Goal: Transaction & Acquisition: Purchase product/service

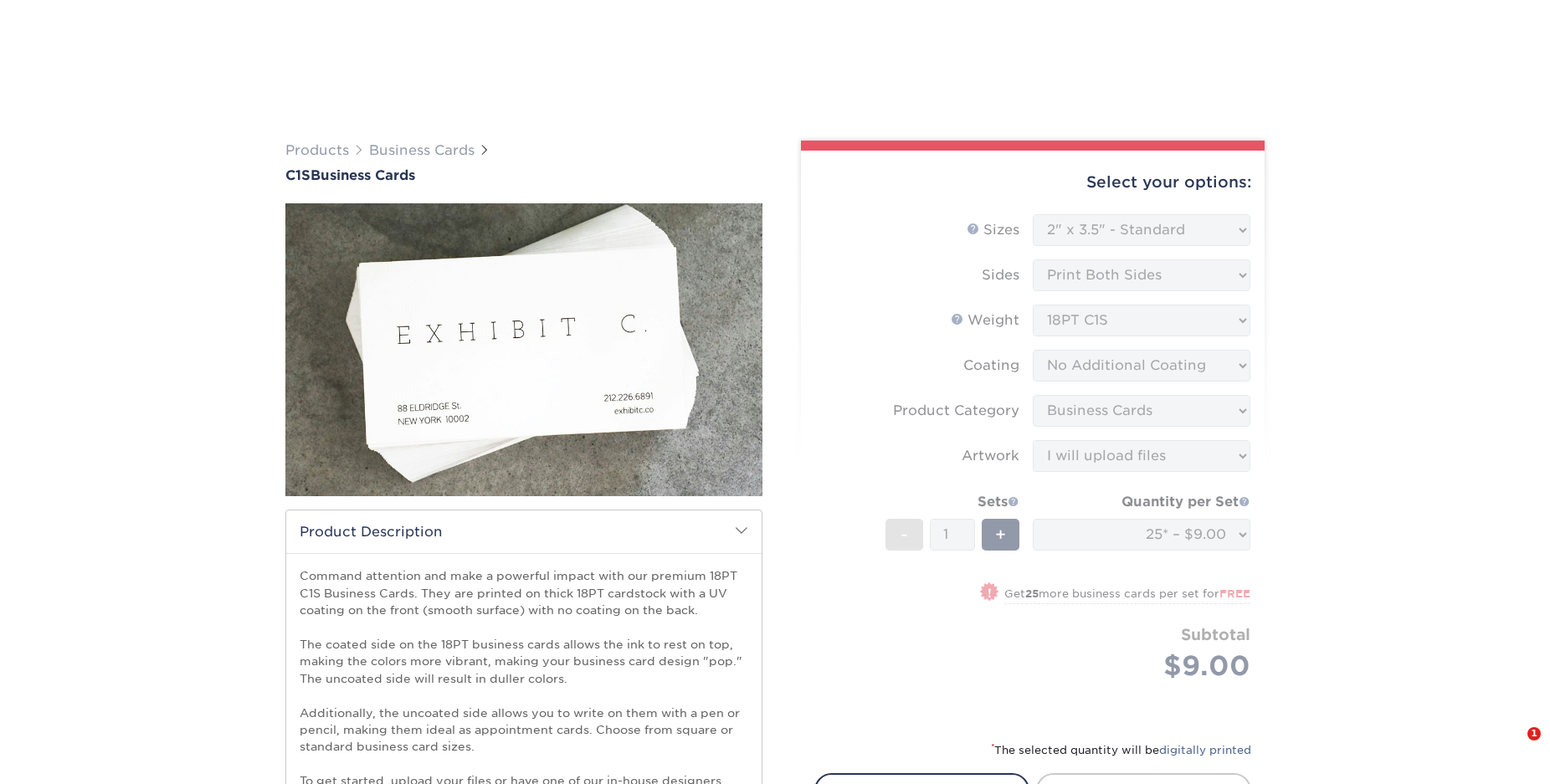
select select "2.00x3.50"
select select "3b5148f1-0588-4f88-a218-97bcfdce65c1"
select select "upload"
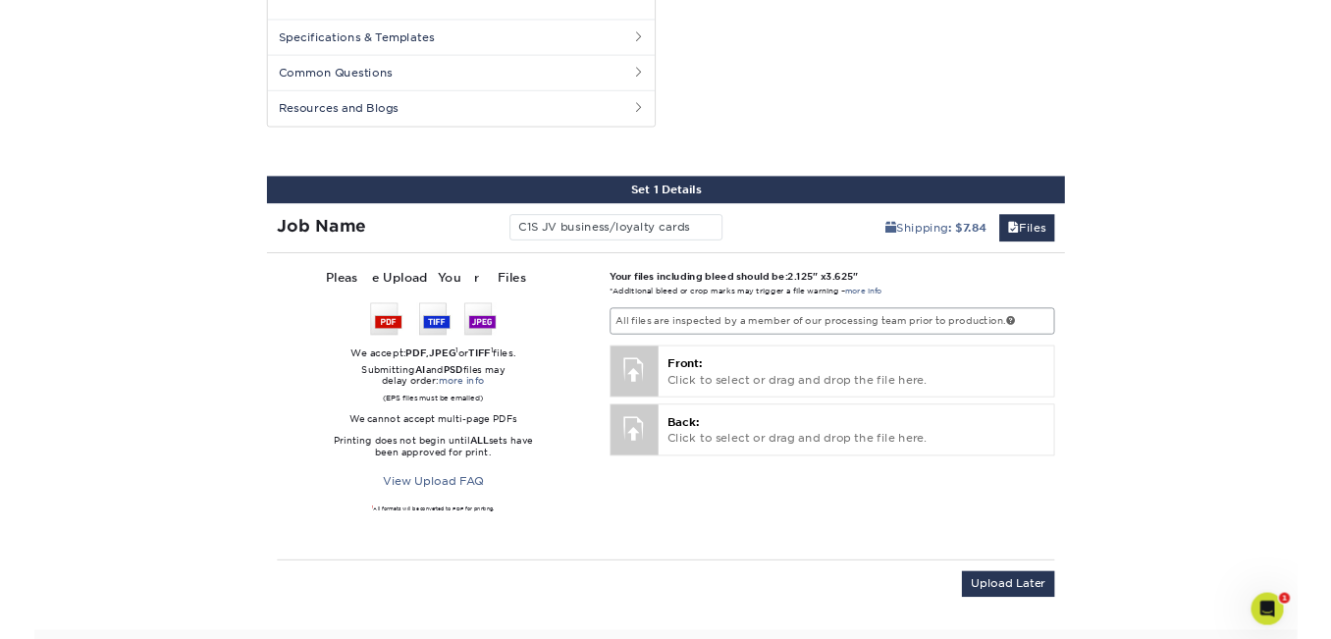
scroll to position [1084, 0]
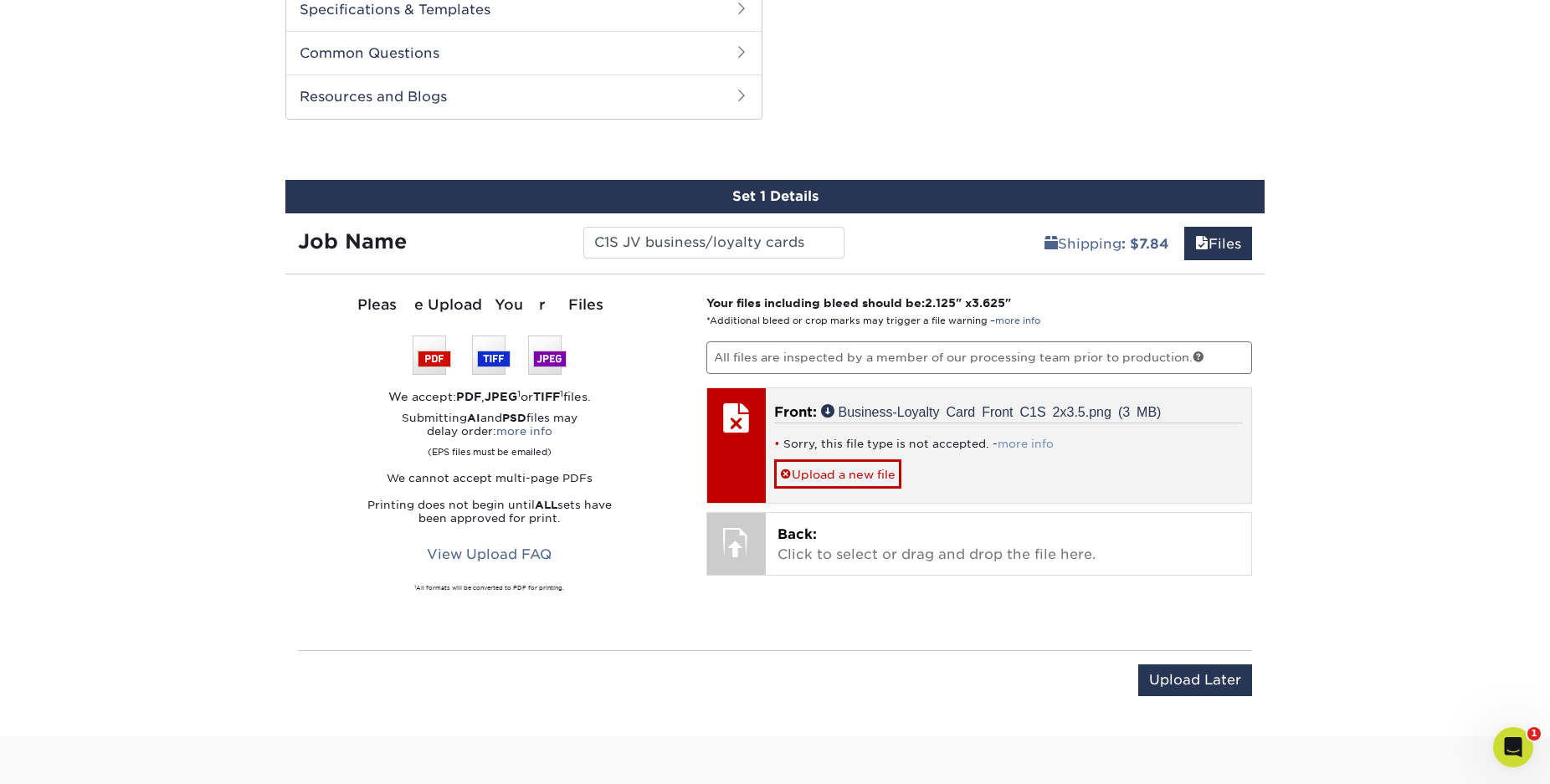
click at [1019, 447] on link "more info" at bounding box center [1026, 443] width 56 height 13
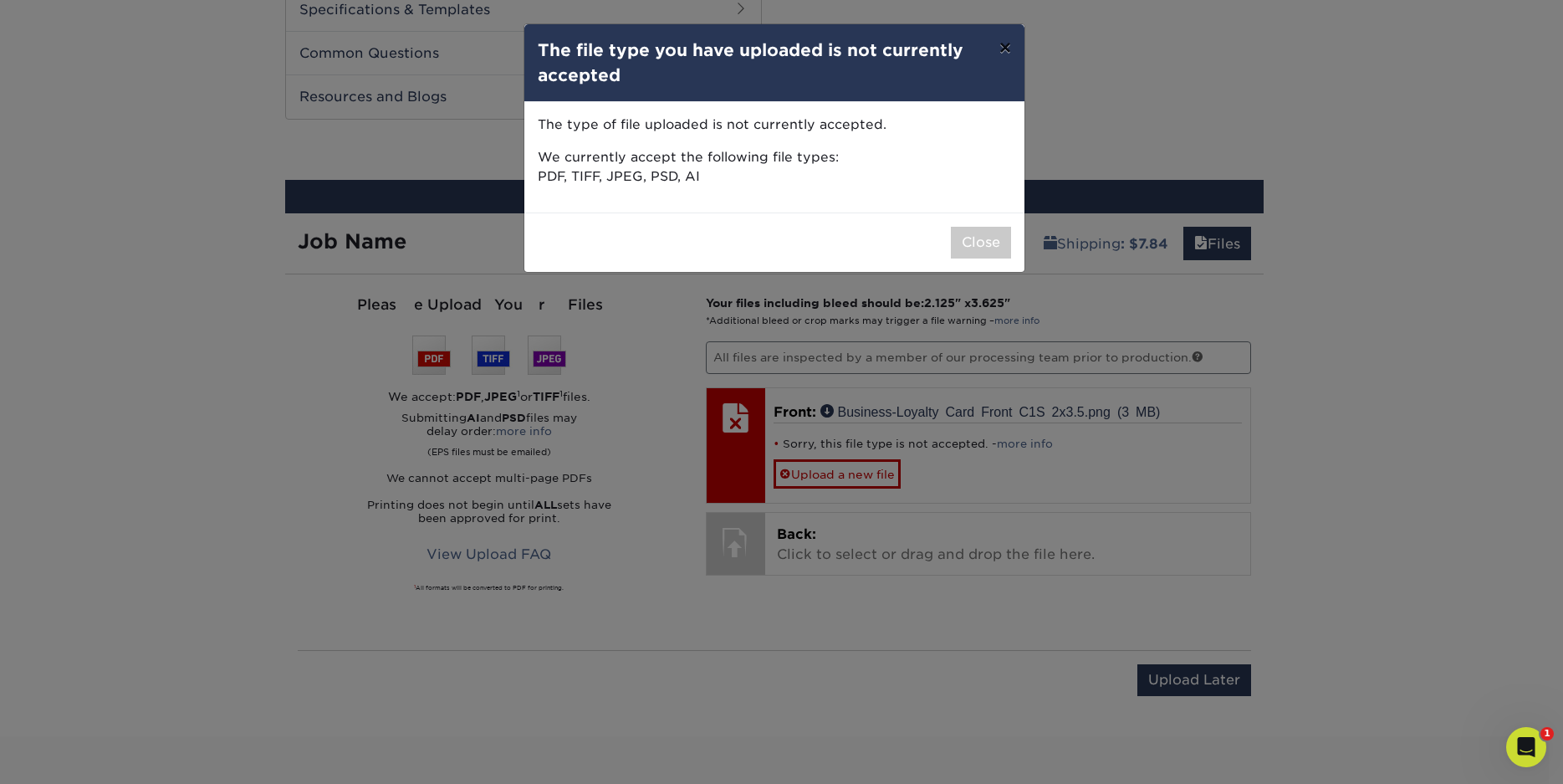
click at [1008, 51] on button "×" at bounding box center [1005, 47] width 38 height 47
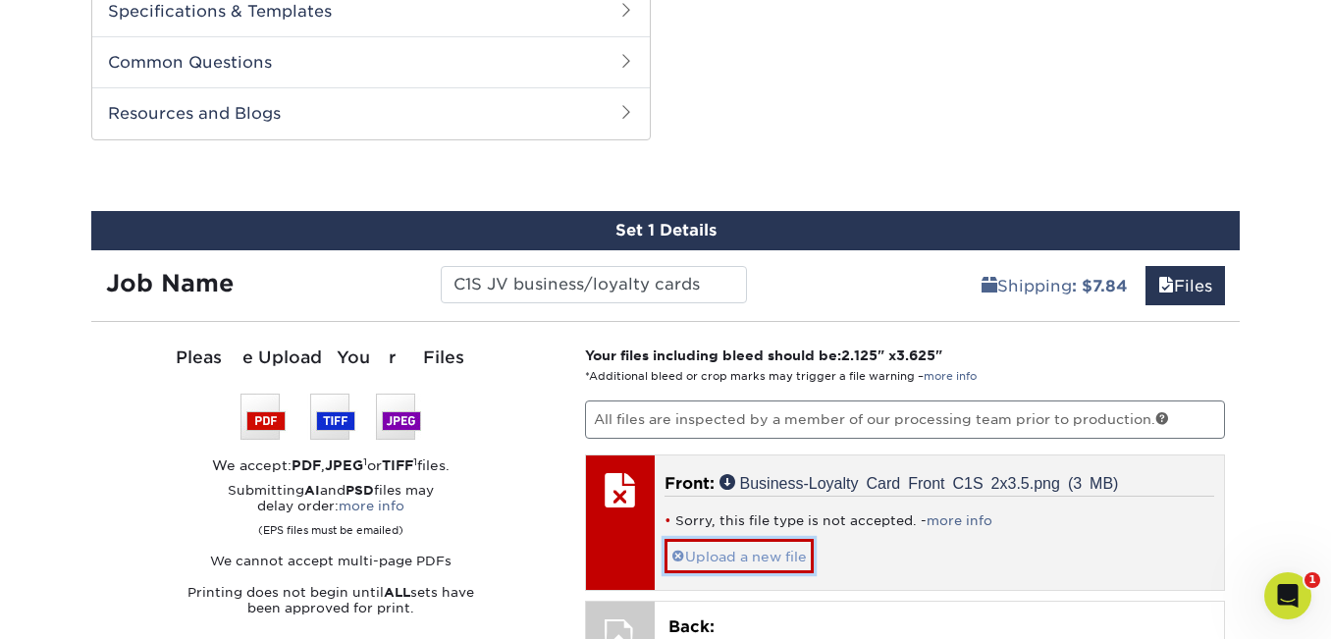
click at [765, 546] on link "Upload a new file" at bounding box center [738, 556] width 149 height 34
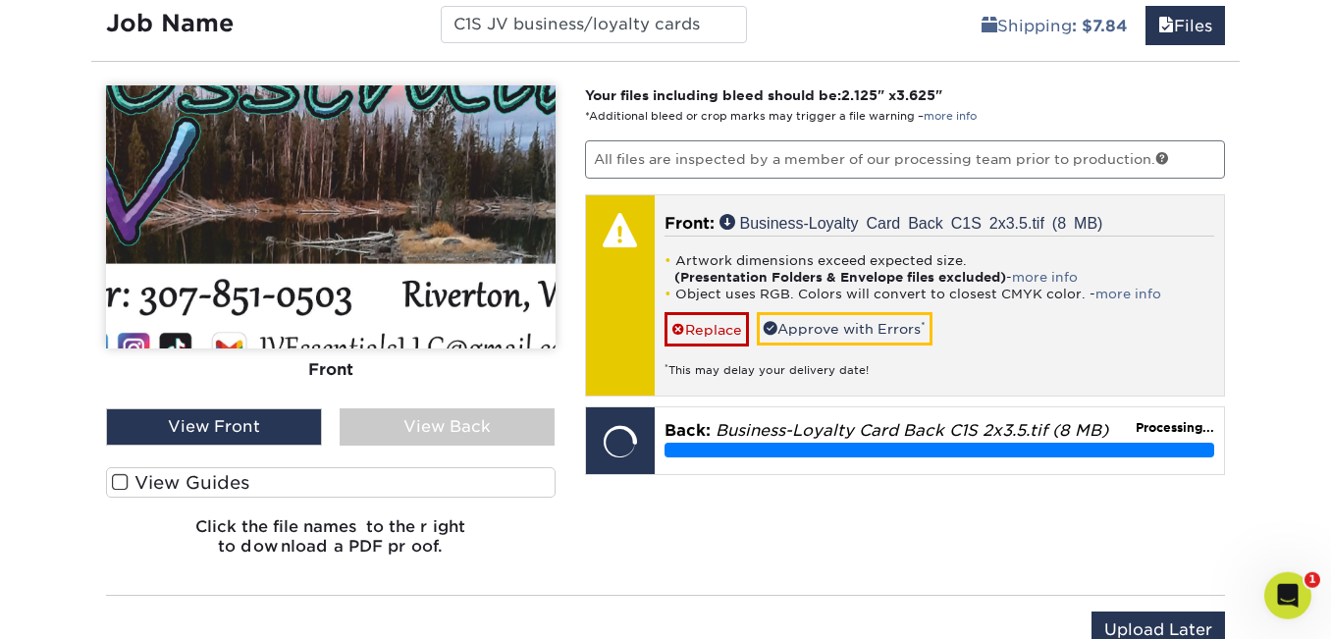
scroll to position [1384, 0]
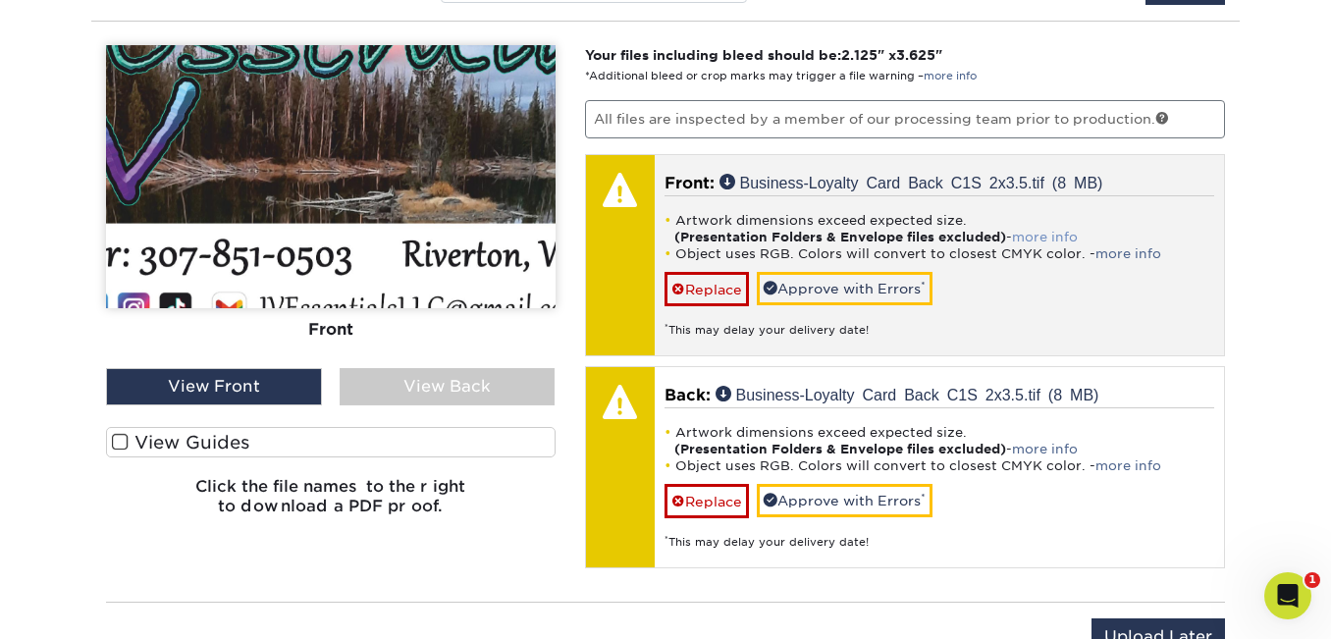
click at [1067, 236] on link "more info" at bounding box center [1045, 237] width 66 height 15
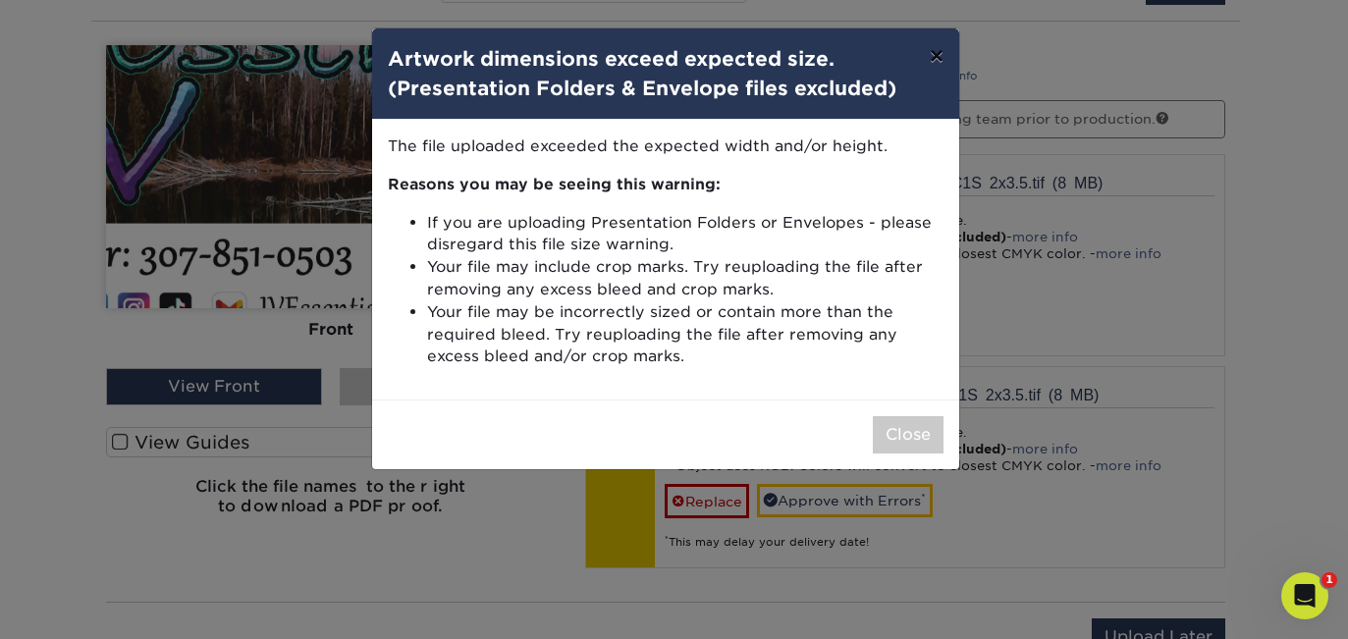
click at [929, 63] on button "×" at bounding box center [936, 55] width 45 height 55
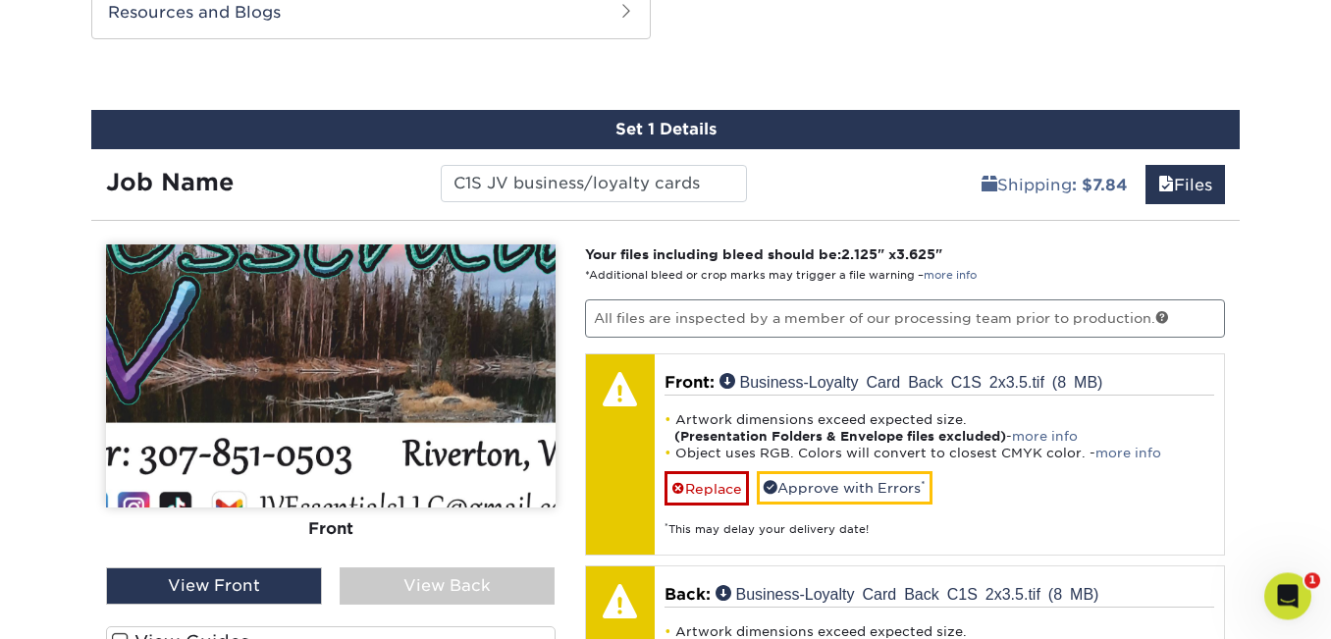
scroll to position [1284, 0]
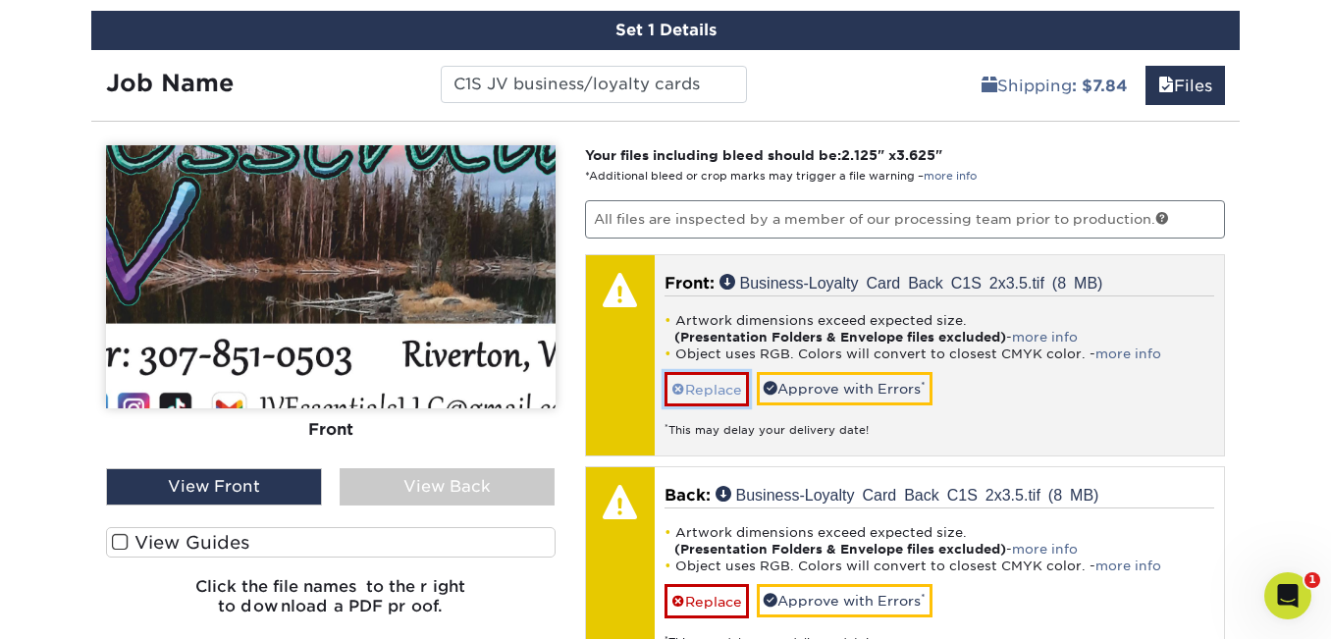
click at [707, 397] on link "Replace" at bounding box center [706, 389] width 84 height 34
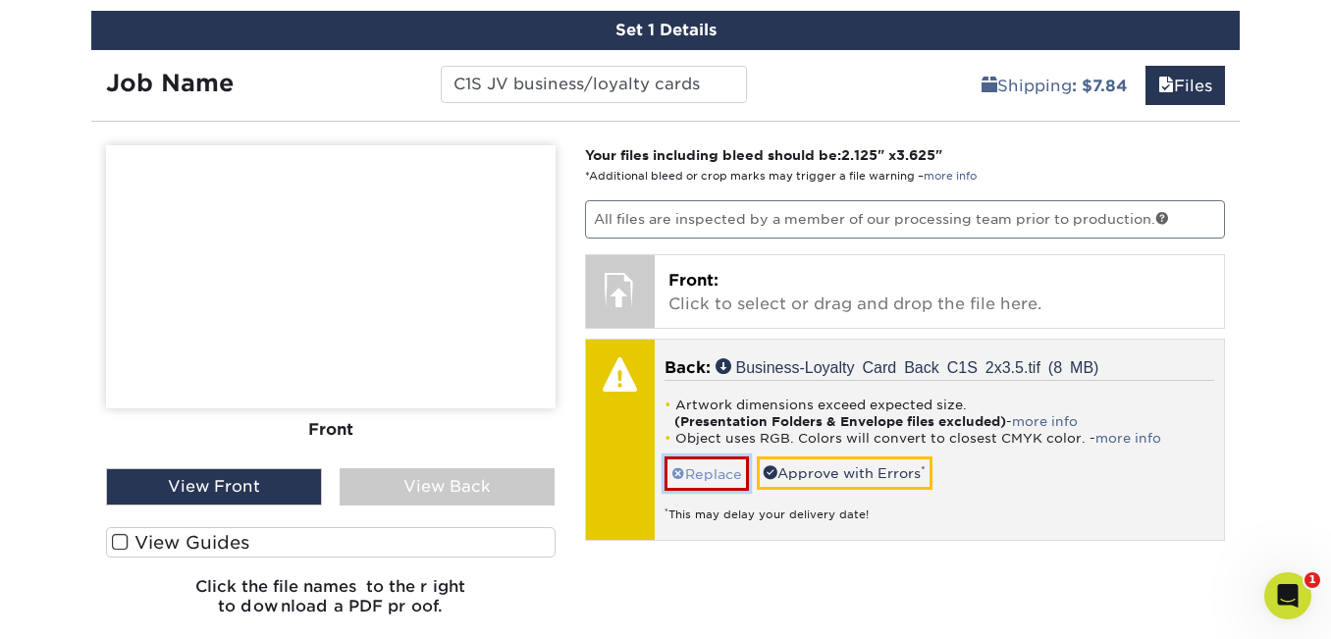
click at [701, 478] on link "Replace" at bounding box center [706, 473] width 84 height 34
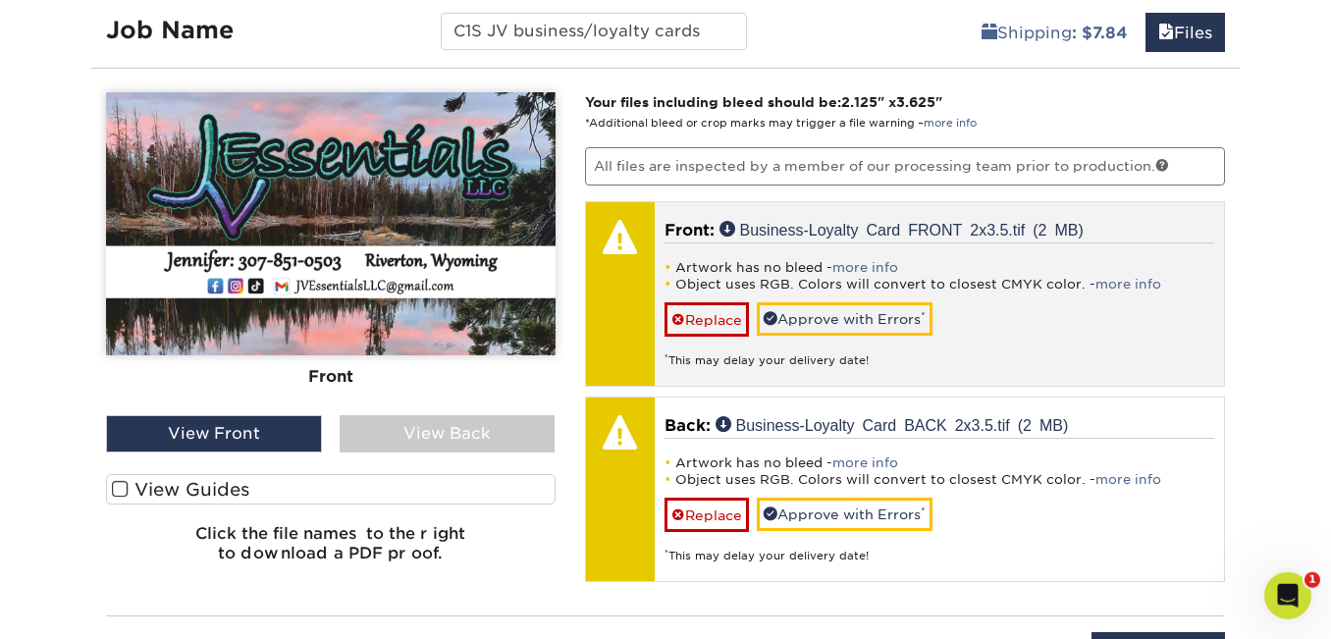
scroll to position [1384, 0]
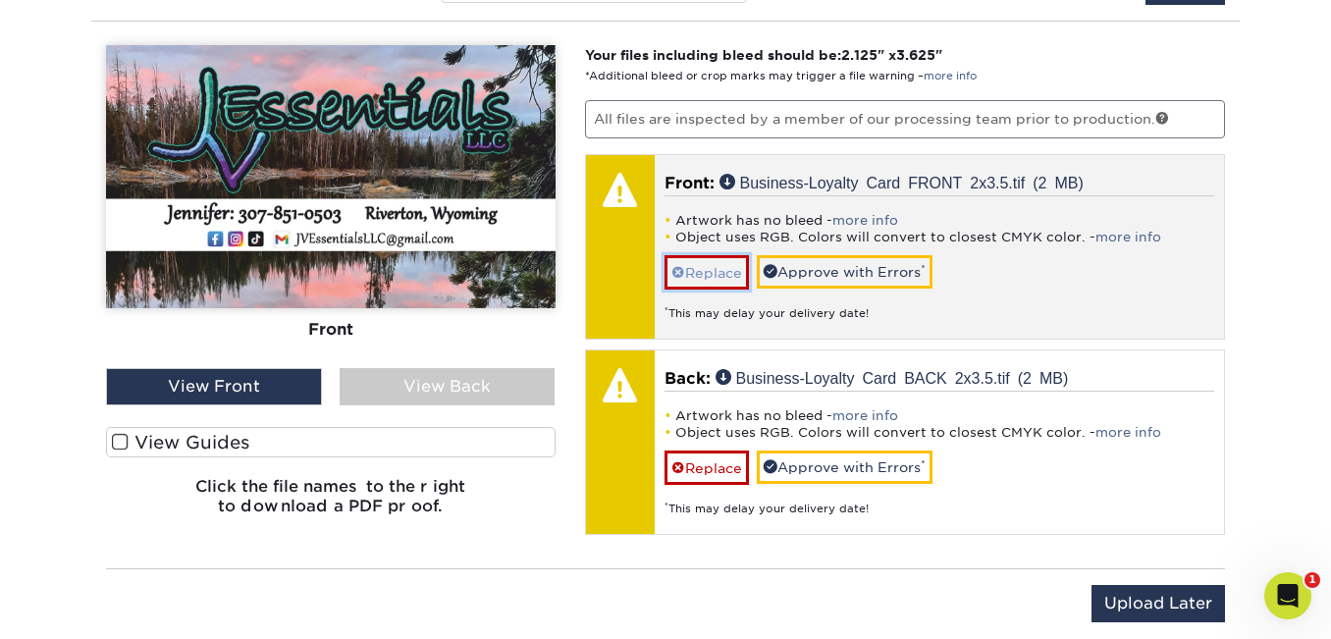
click at [697, 280] on link "Replace" at bounding box center [706, 272] width 84 height 34
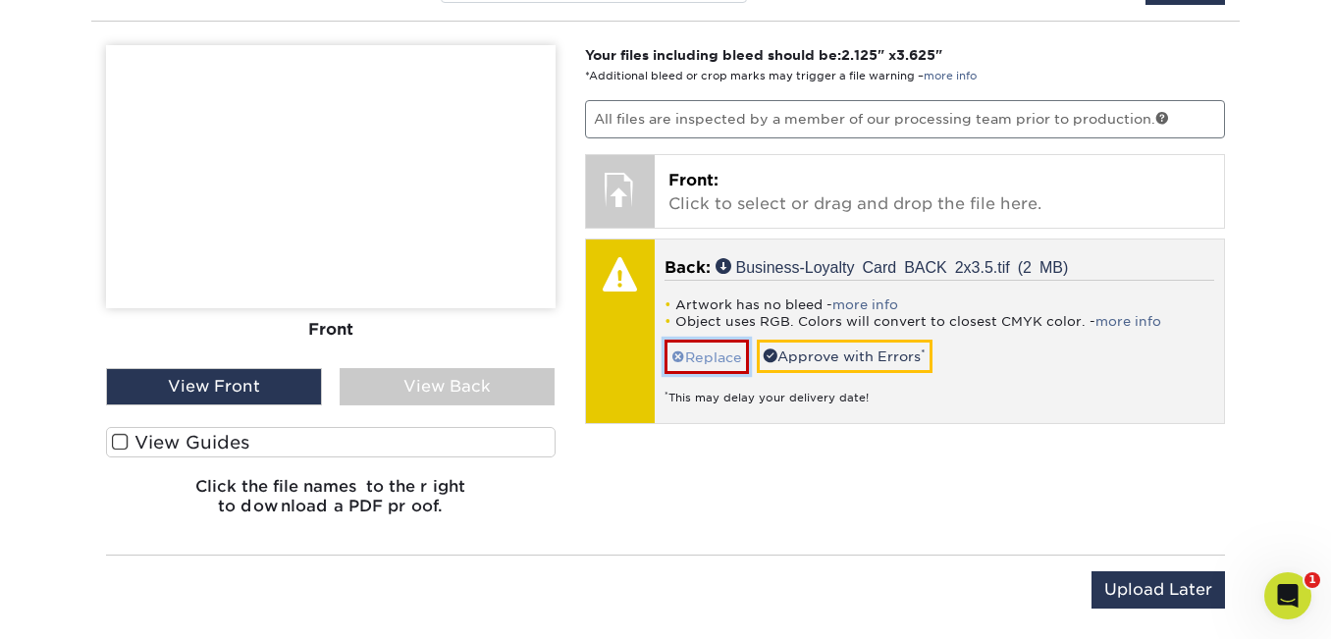
click at [721, 360] on link "Replace" at bounding box center [706, 357] width 84 height 34
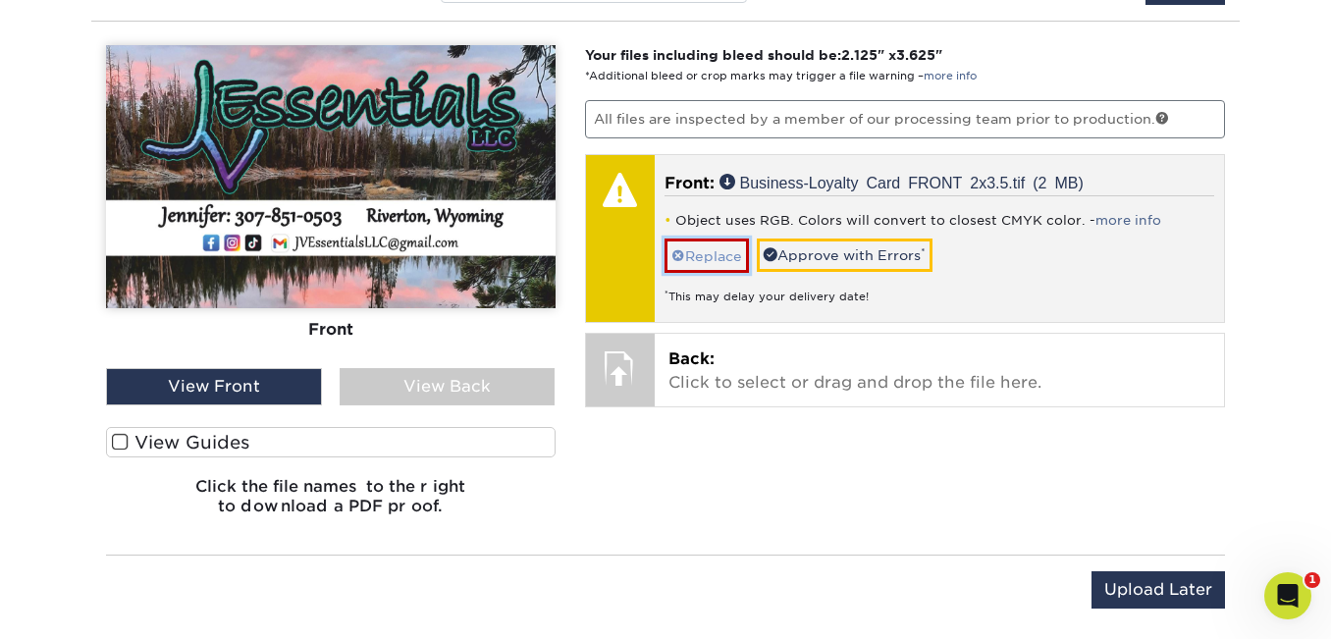
click at [712, 251] on link "Replace" at bounding box center [706, 256] width 84 height 34
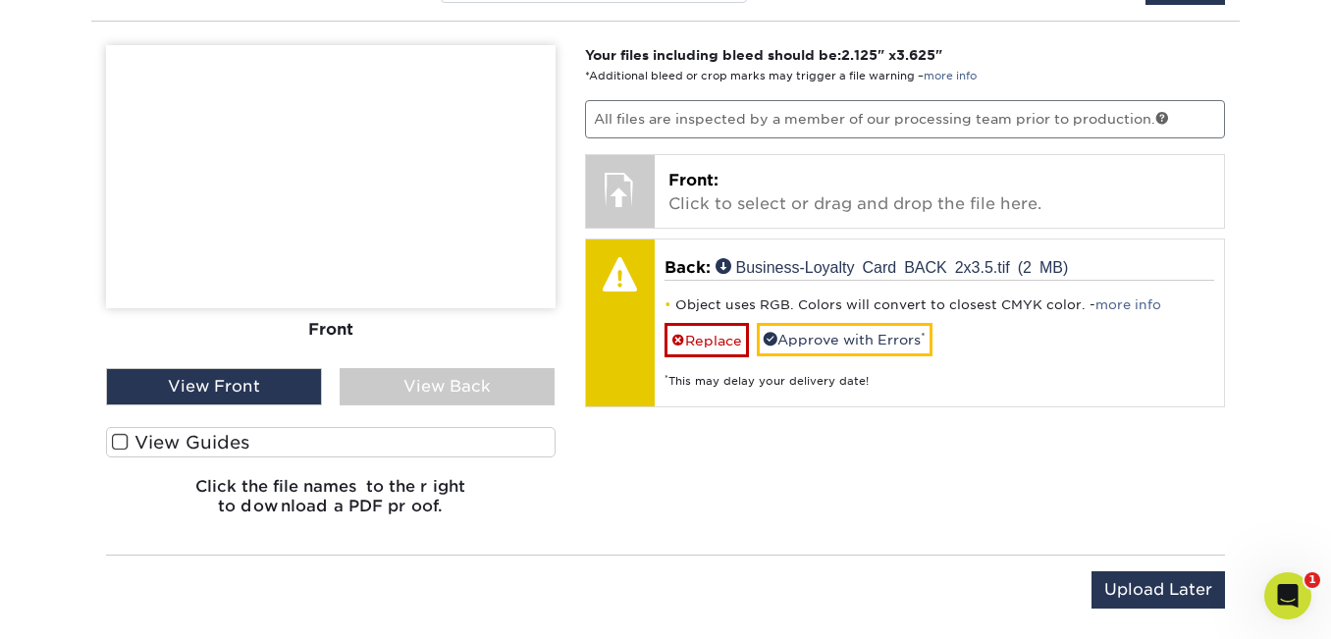
click at [715, 445] on div "Your files including bleed should be: 2.125 " x 3.625 " *Additional bleed or cr…" at bounding box center [905, 288] width 670 height 486
click at [505, 383] on div "View Back" at bounding box center [448, 386] width 216 height 37
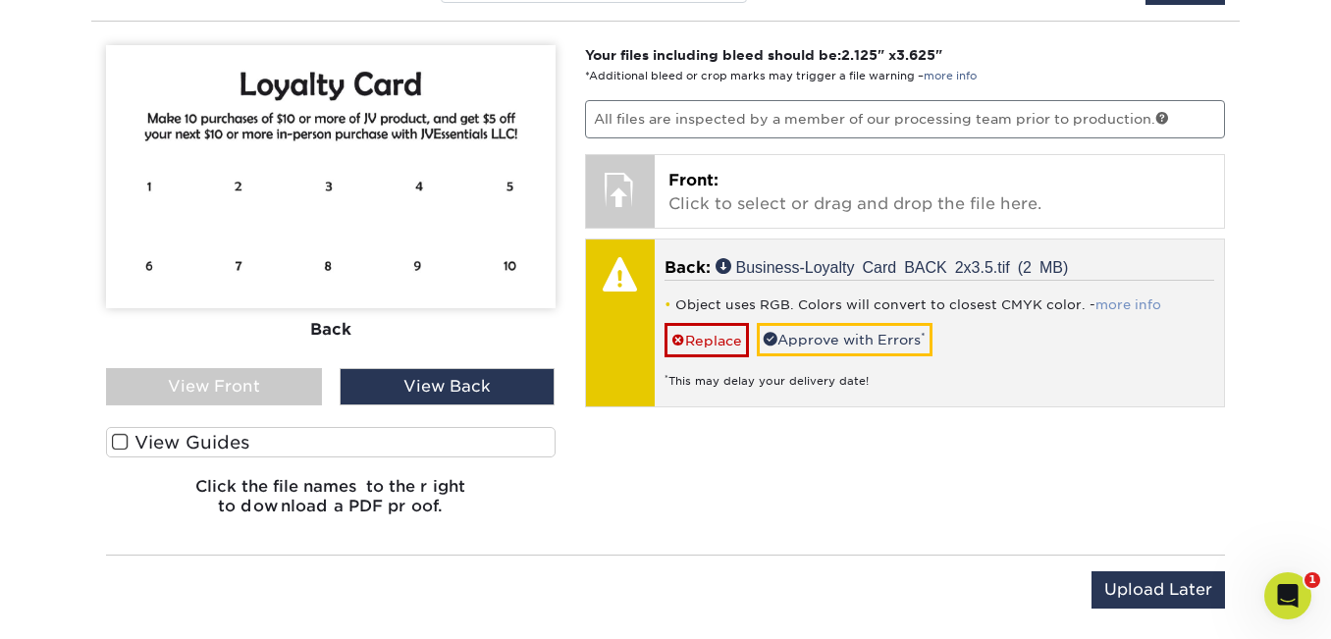
click at [1121, 303] on link "more info" at bounding box center [1128, 304] width 66 height 15
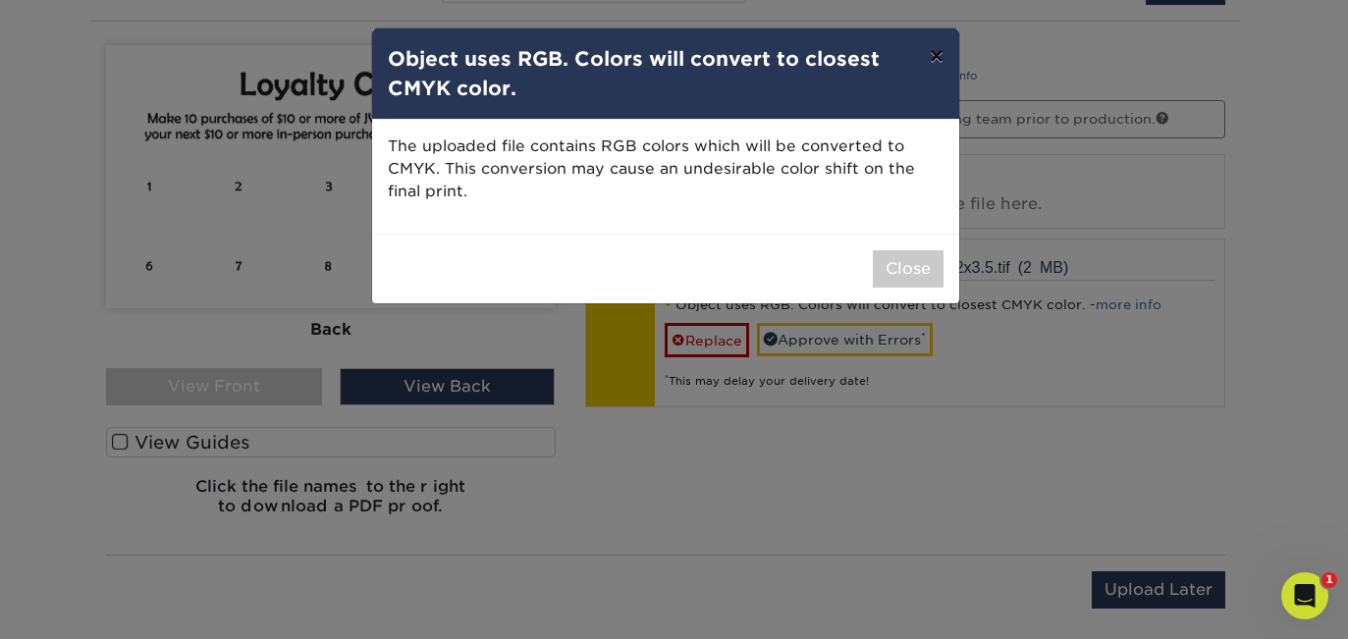
click at [932, 57] on button "×" at bounding box center [936, 55] width 45 height 55
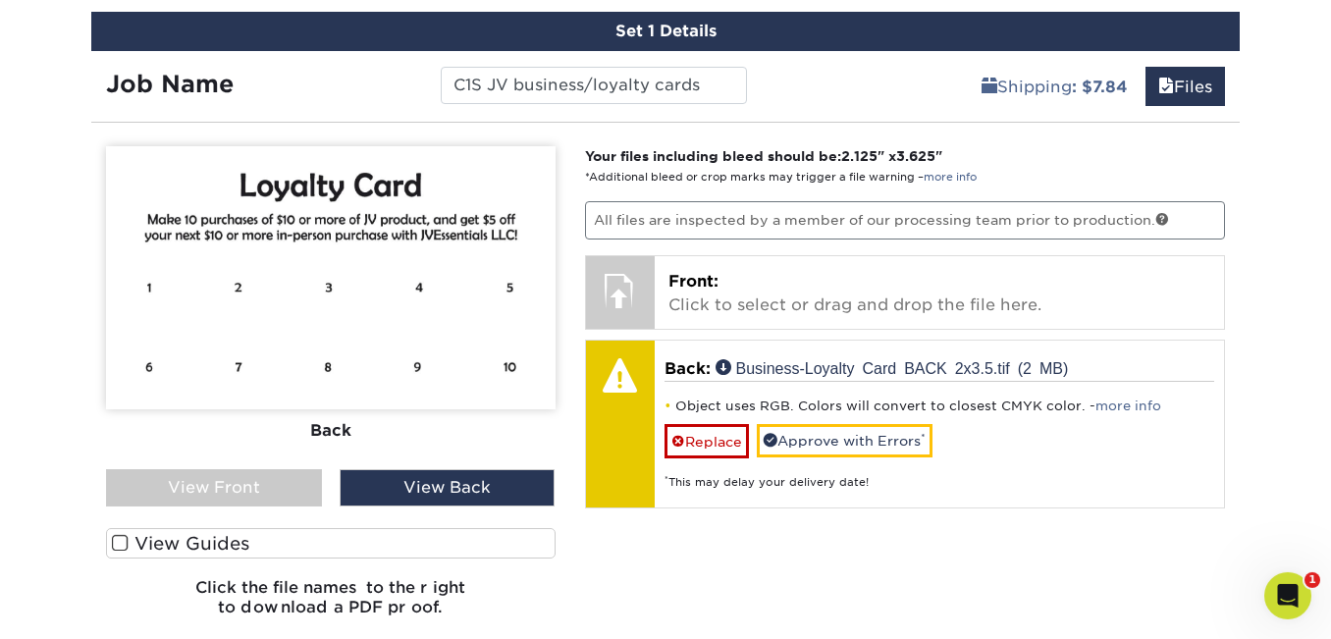
scroll to position [1284, 0]
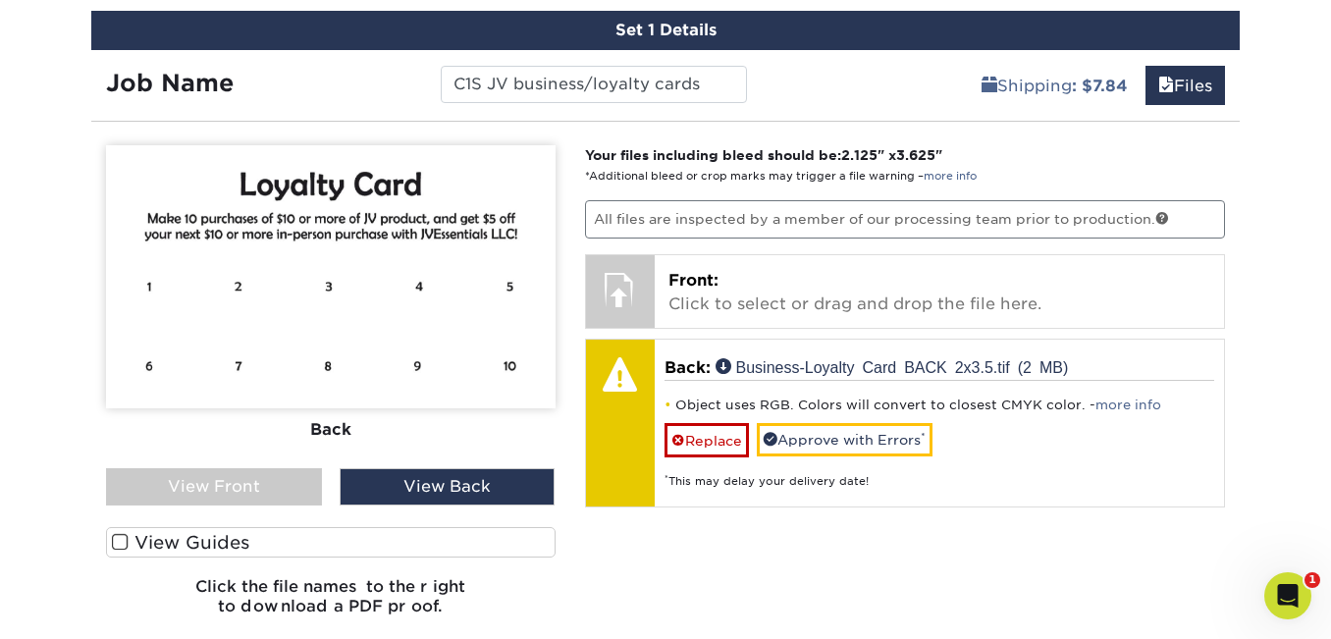
click at [122, 542] on span at bounding box center [120, 542] width 17 height 19
click at [0, 0] on input "View Guides" at bounding box center [0, 0] width 0 height 0
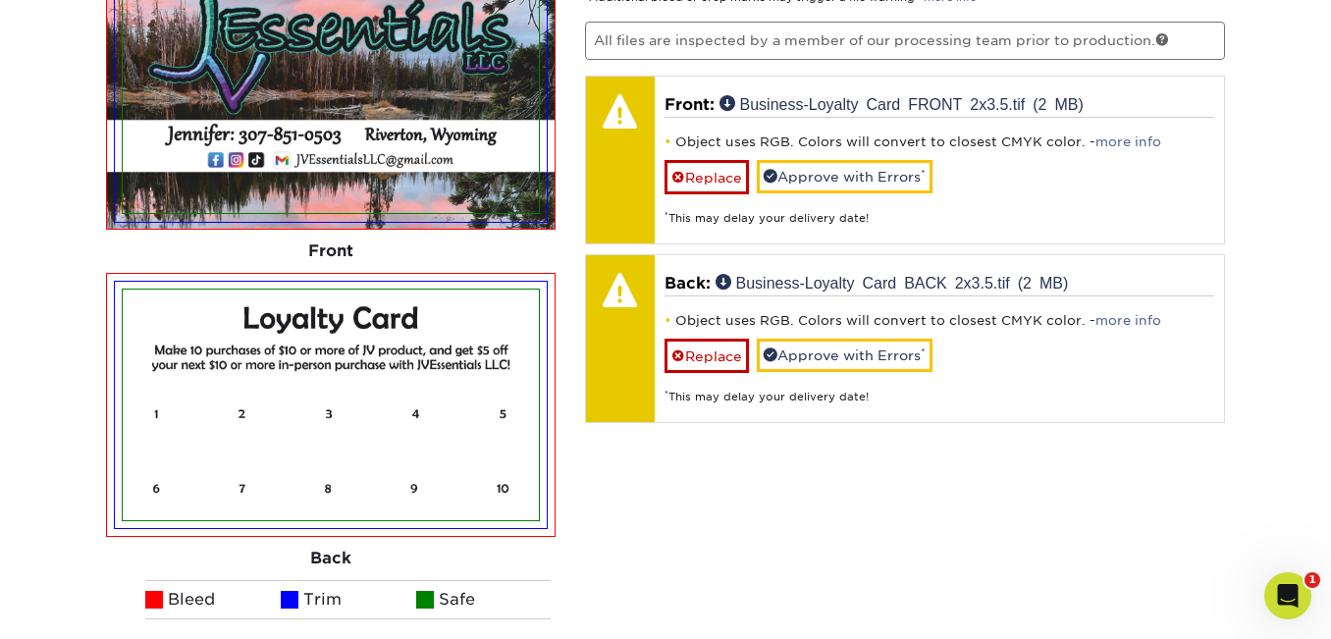
scroll to position [1362, 0]
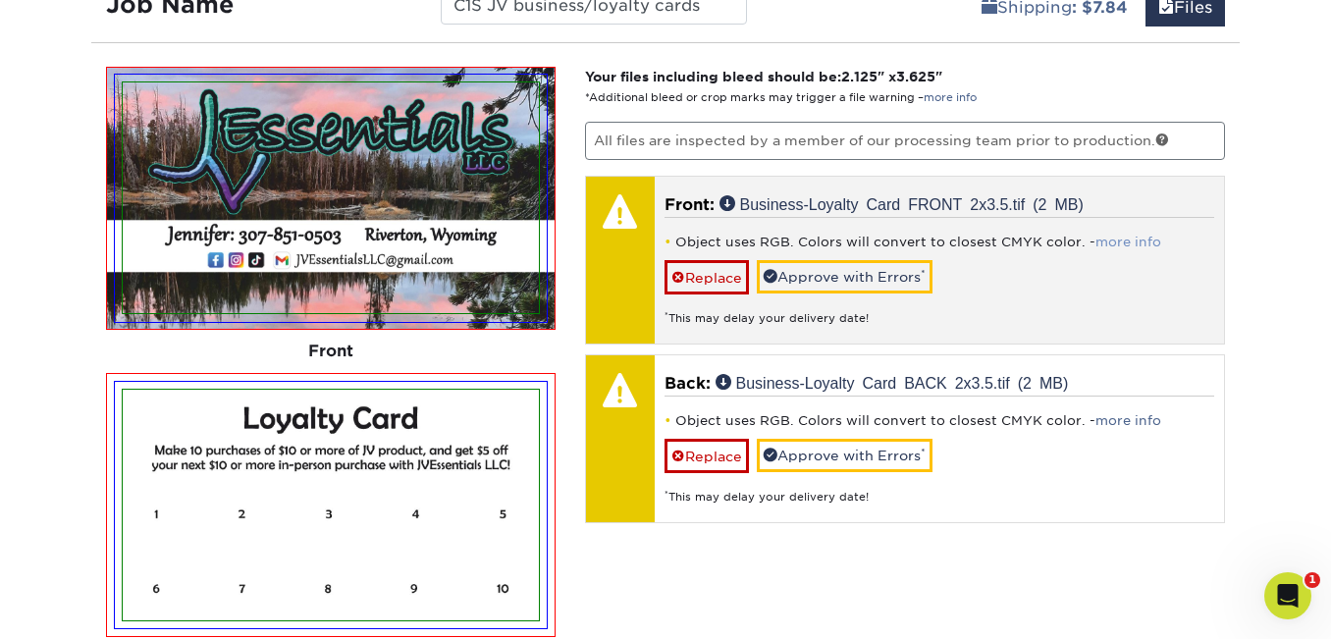
click at [1143, 244] on link "more info" at bounding box center [1128, 242] width 66 height 15
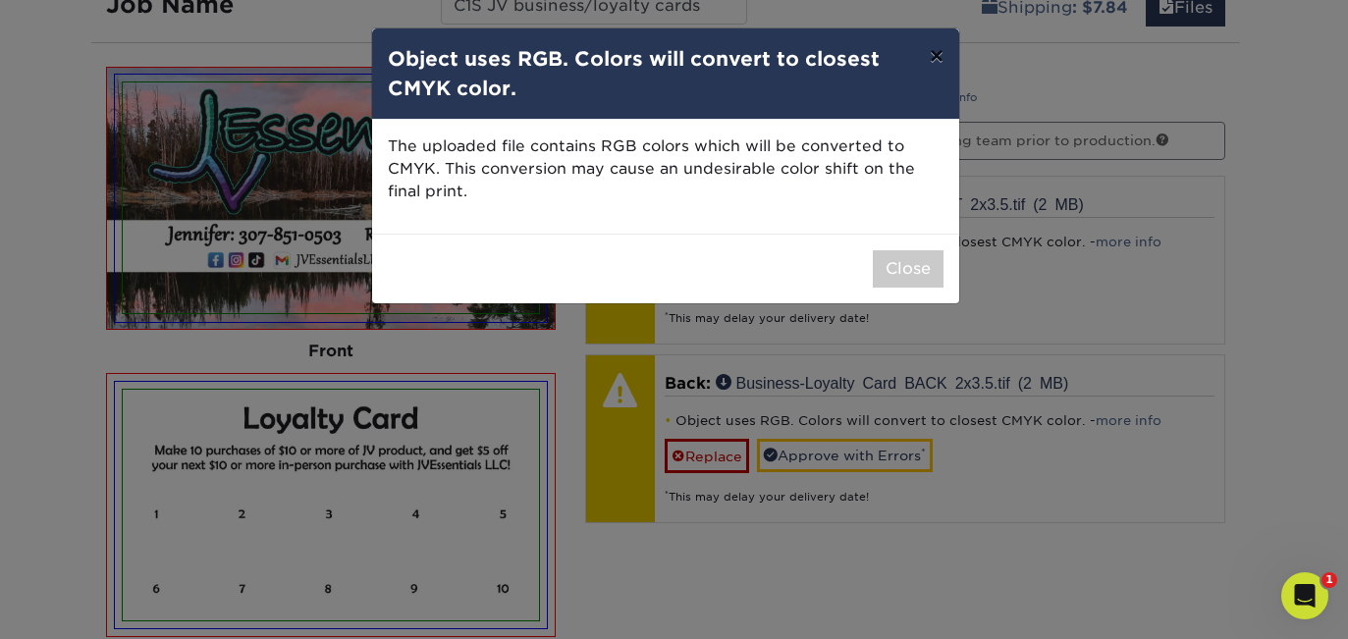
click at [942, 57] on button "×" at bounding box center [936, 55] width 45 height 55
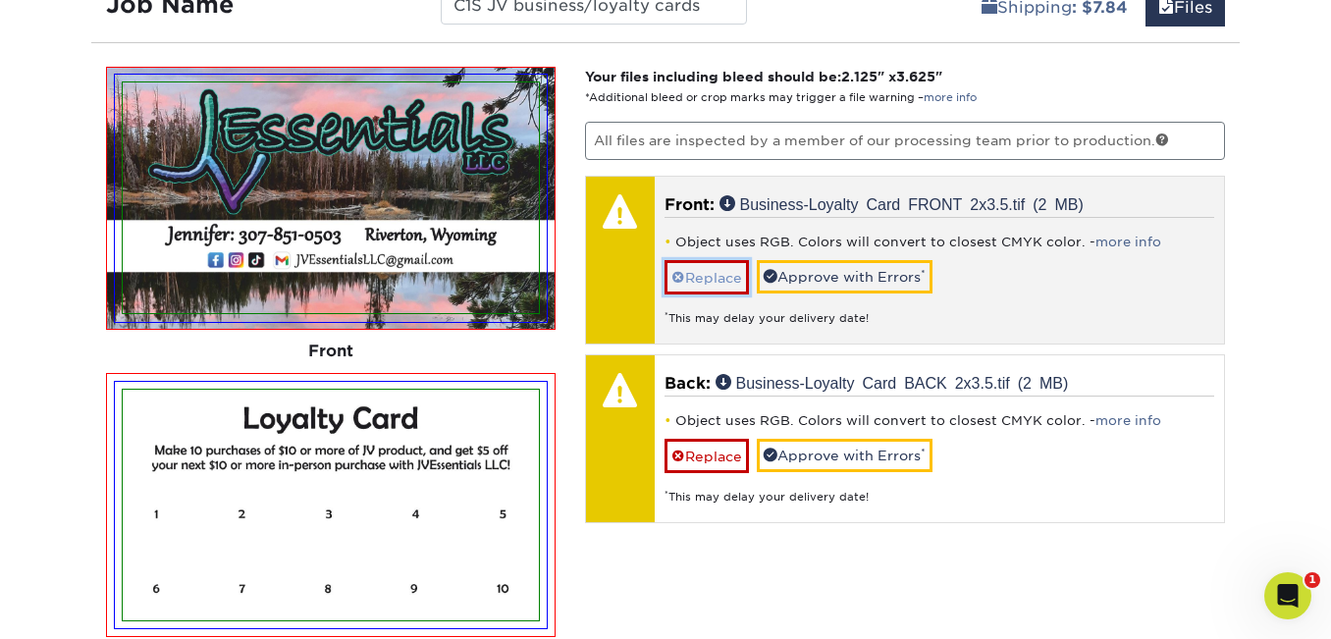
click at [723, 274] on link "Replace" at bounding box center [706, 277] width 84 height 34
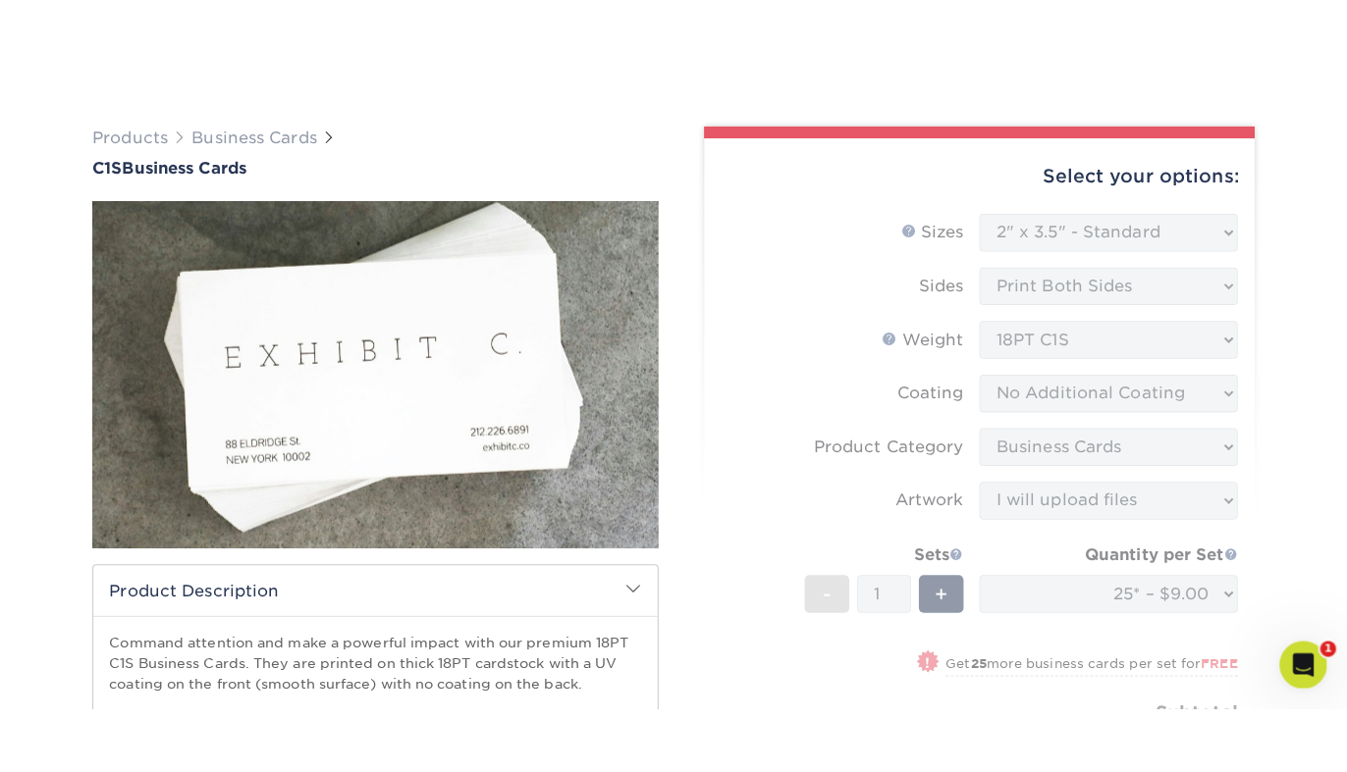
scroll to position [300, 0]
